Goal: Information Seeking & Learning: Check status

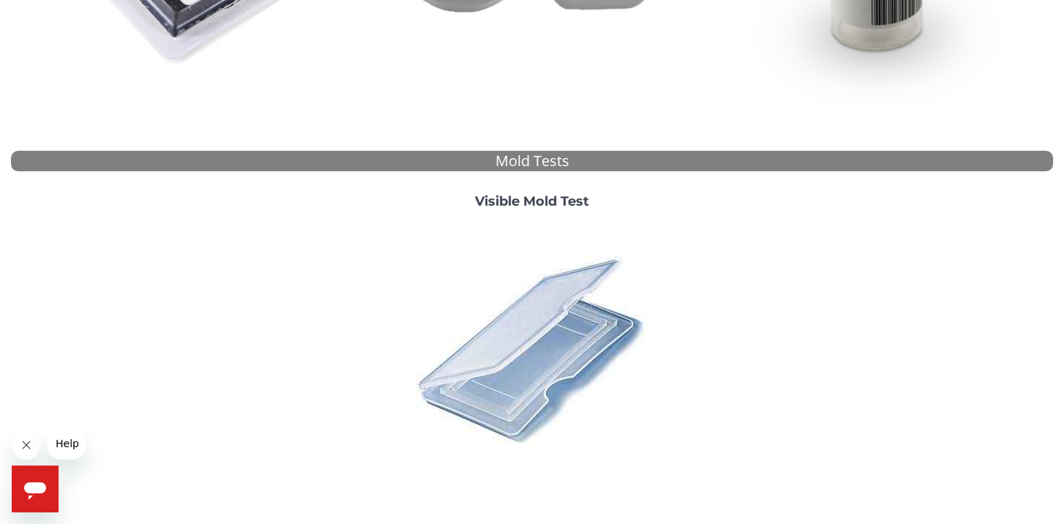
scroll to position [527, 0]
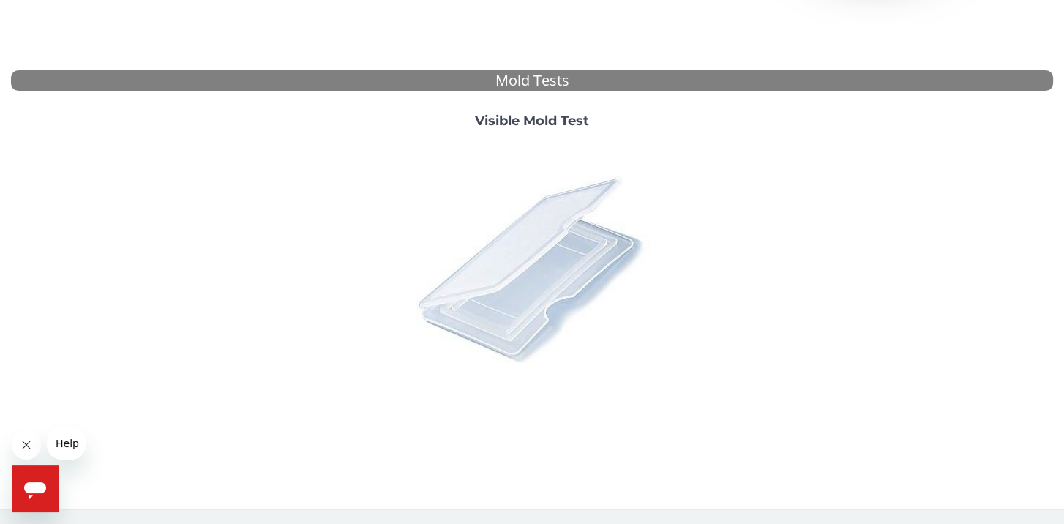
click at [537, 232] on img at bounding box center [532, 268] width 256 height 256
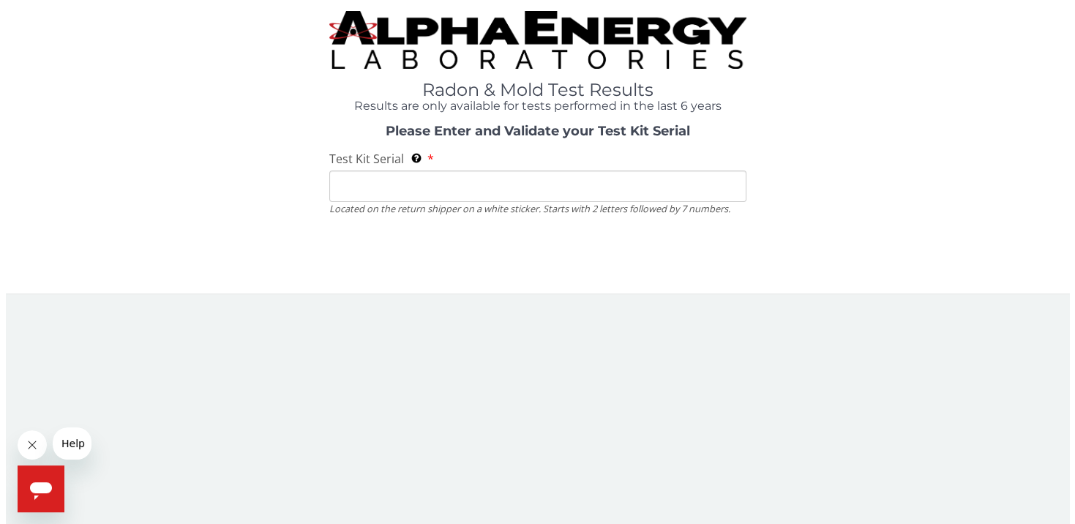
scroll to position [0, 0]
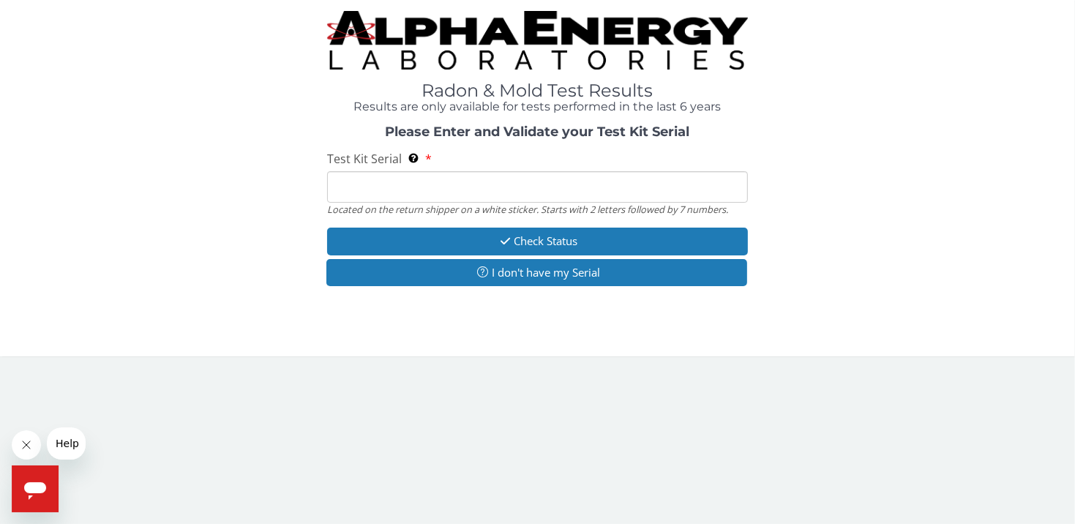
click at [359, 182] on input "Test Kit Serial Located on the return shipper on a white sticker. Starts with 2…" at bounding box center [537, 186] width 421 height 31
paste input "ML180896"
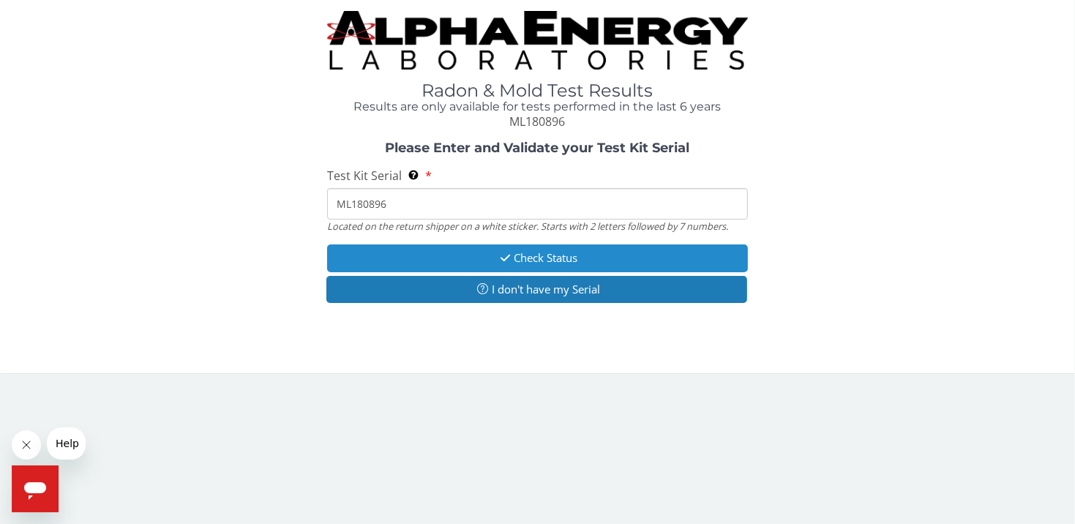
type input "ML180896"
click at [548, 252] on button "Check Status" at bounding box center [537, 257] width 421 height 27
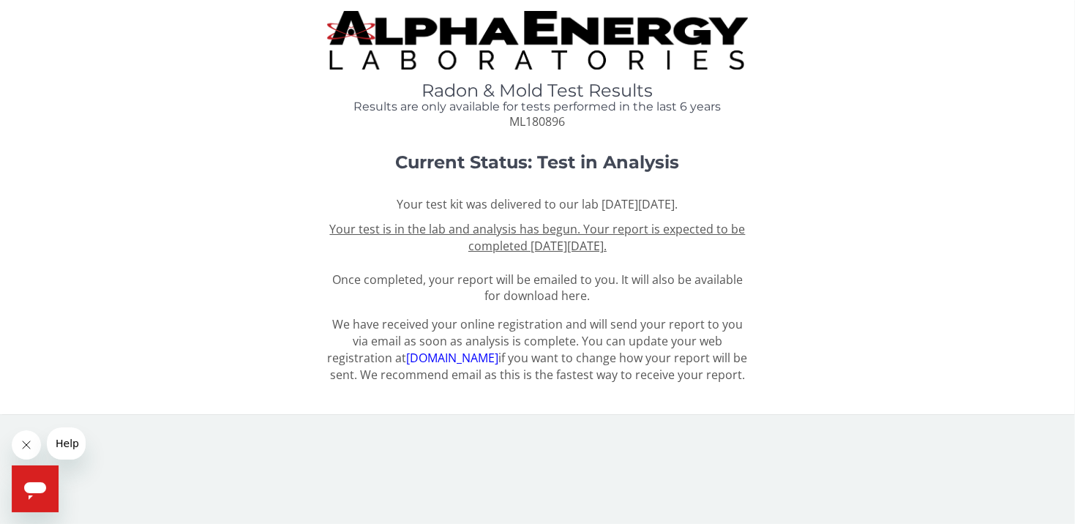
click at [452, 360] on link "register.aelabs.com" at bounding box center [452, 358] width 92 height 16
